Goal: Task Accomplishment & Management: Manage account settings

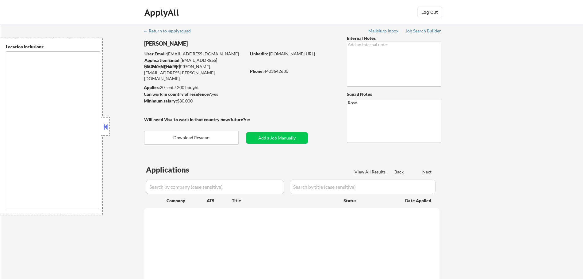
type textarea "[GEOGRAPHIC_DATA], [GEOGRAPHIC_DATA] [GEOGRAPHIC_DATA], [GEOGRAPHIC_DATA] [GEOG…"
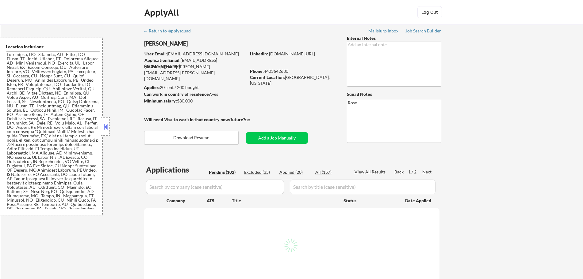
click at [290, 174] on div "Applied (20)" at bounding box center [294, 172] width 31 height 6
select select ""applied""
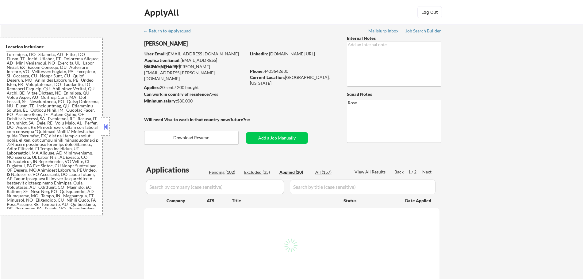
select select ""applied""
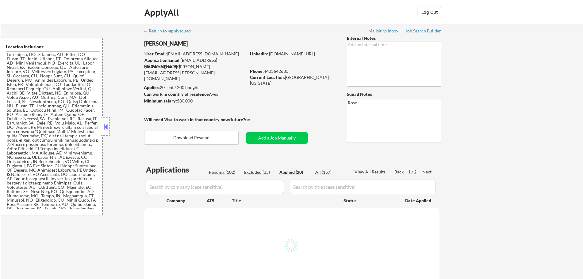
select select ""applied""
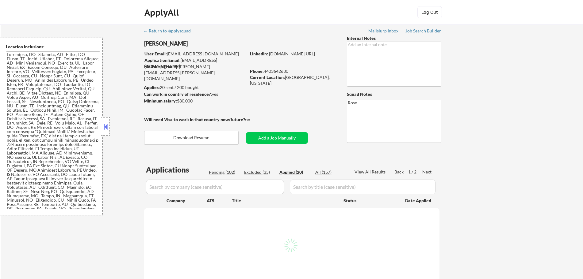
select select ""applied""
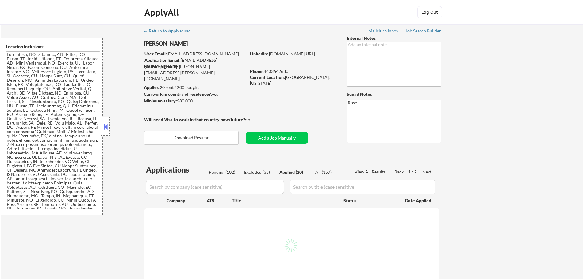
select select ""applied""
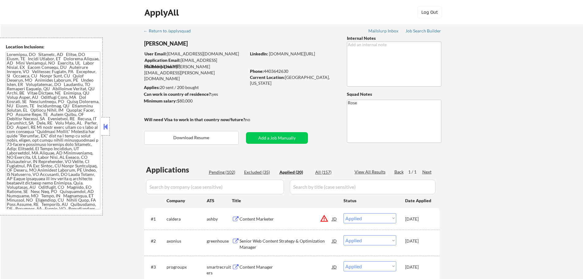
click at [189, 190] on input "input" at bounding box center [215, 187] width 138 height 15
paste input "Cahoot"
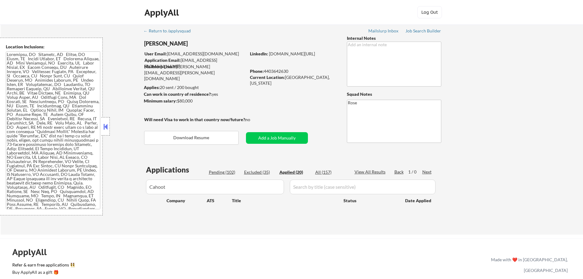
click at [152, 187] on input "input" at bounding box center [215, 187] width 138 height 15
type input "cahoot"
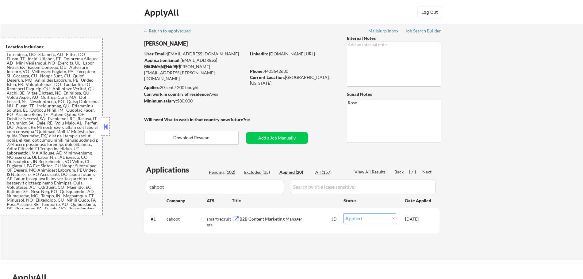
click at [236, 219] on button at bounding box center [236, 220] width 8 height 6
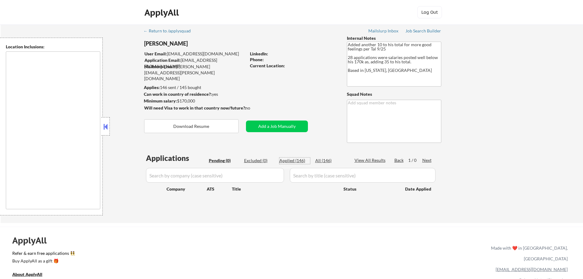
click at [301, 161] on div "Applied (146)" at bounding box center [294, 161] width 31 height 6
select select ""applied""
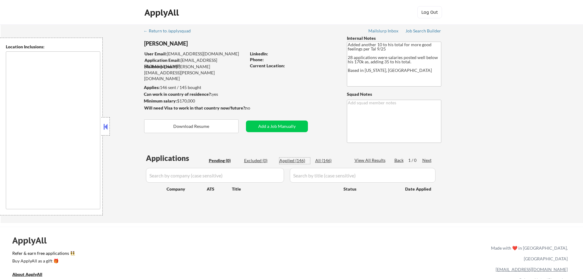
select select ""applied""
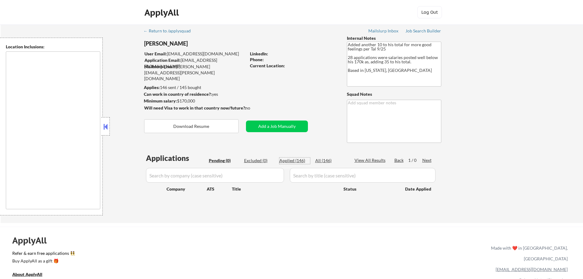
select select ""applied""
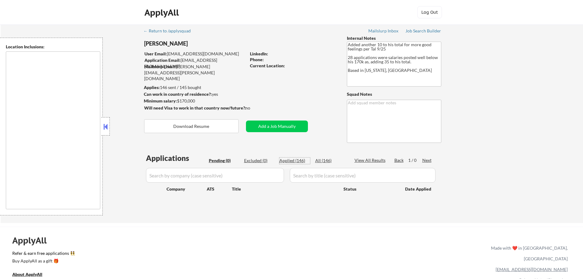
select select ""applied""
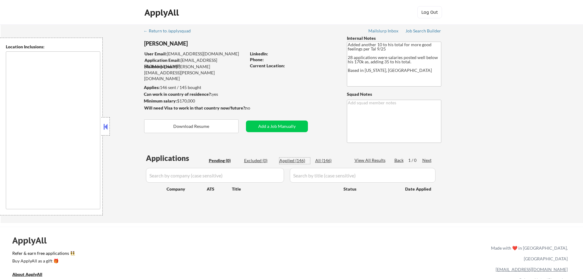
select select ""applied""
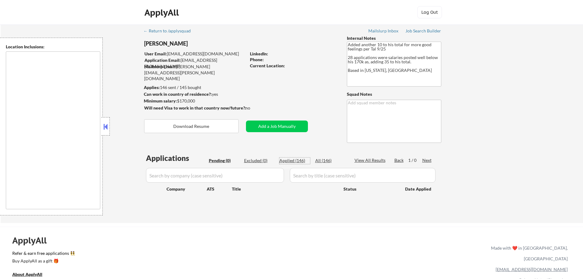
select select ""applied""
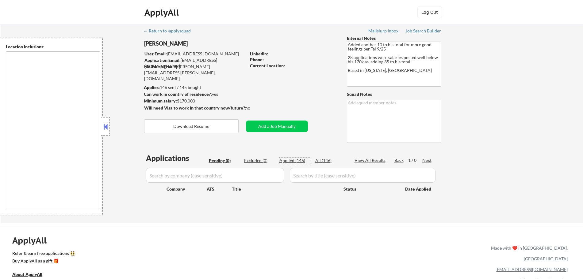
select select ""applied""
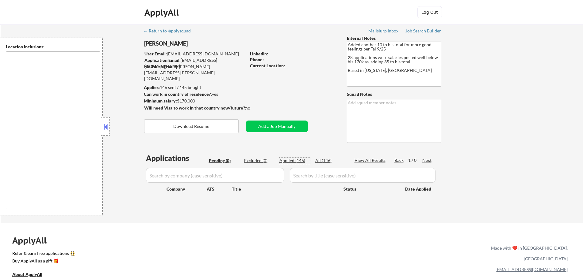
select select ""applied""
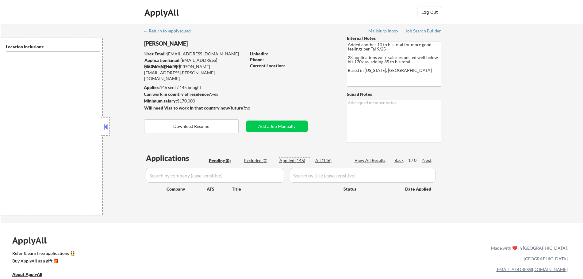
select select ""applied""
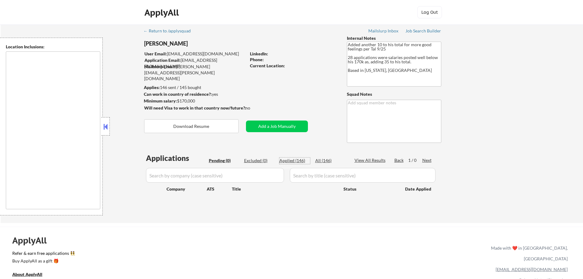
select select ""applied""
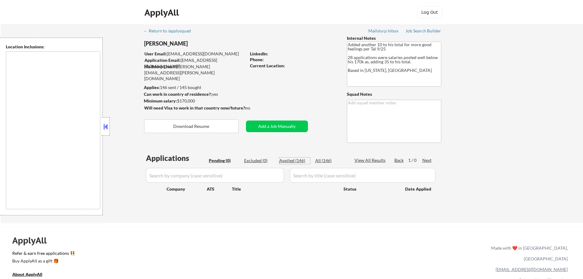
select select ""applied""
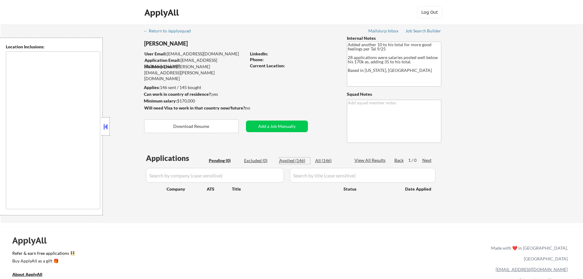
select select ""applied""
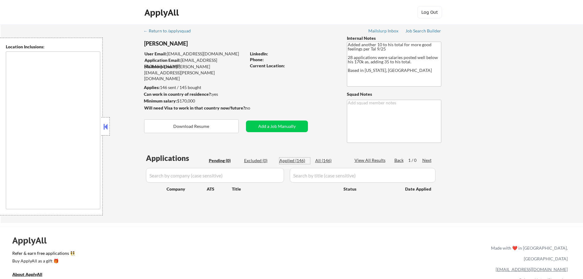
select select ""applied""
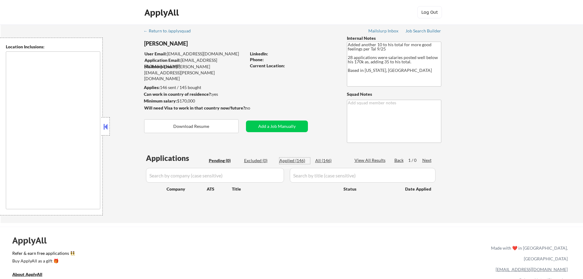
select select ""applied""
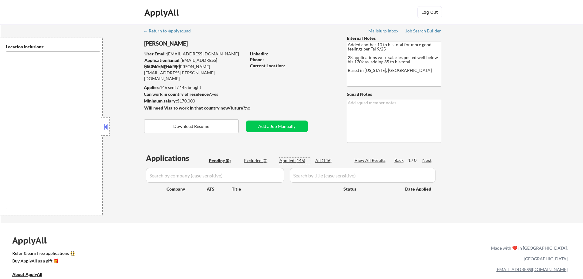
select select ""applied""
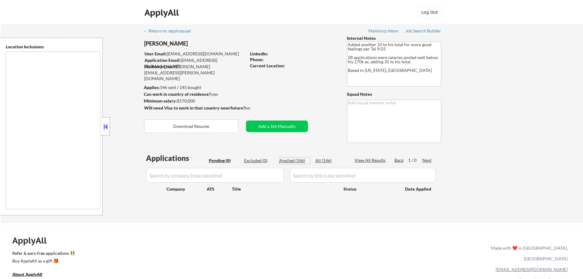
select select ""applied""
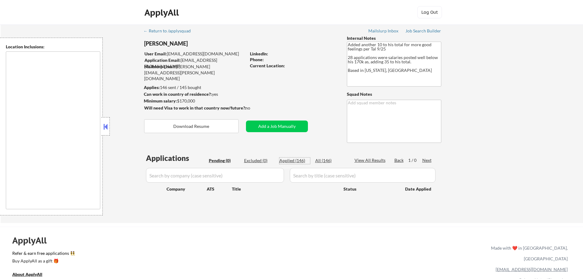
select select ""applied""
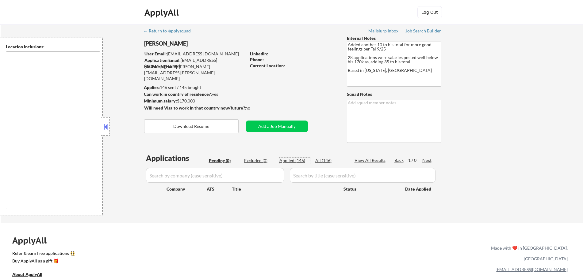
select select ""applied""
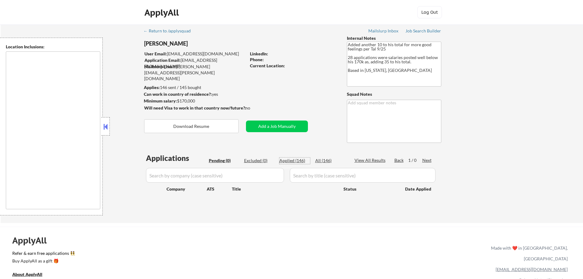
select select ""applied""
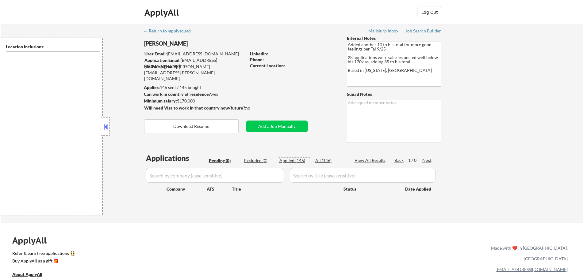
select select ""applied""
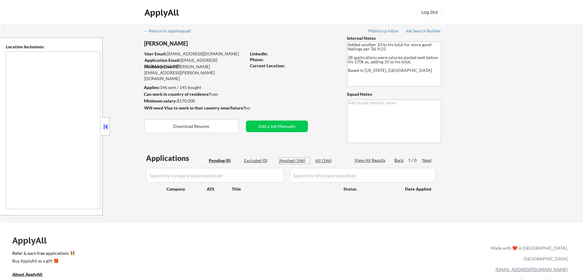
select select ""applied""
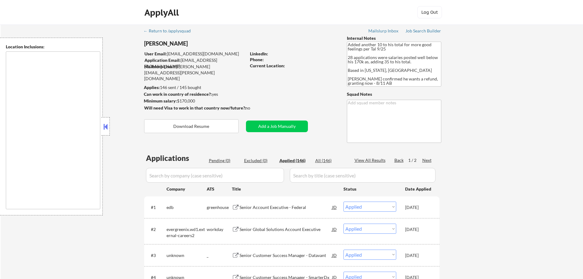
type textarea "Added another 10 to his total for more good feelings per Tal 9/25 28 applicatio…"
